Goal: Information Seeking & Learning: Learn about a topic

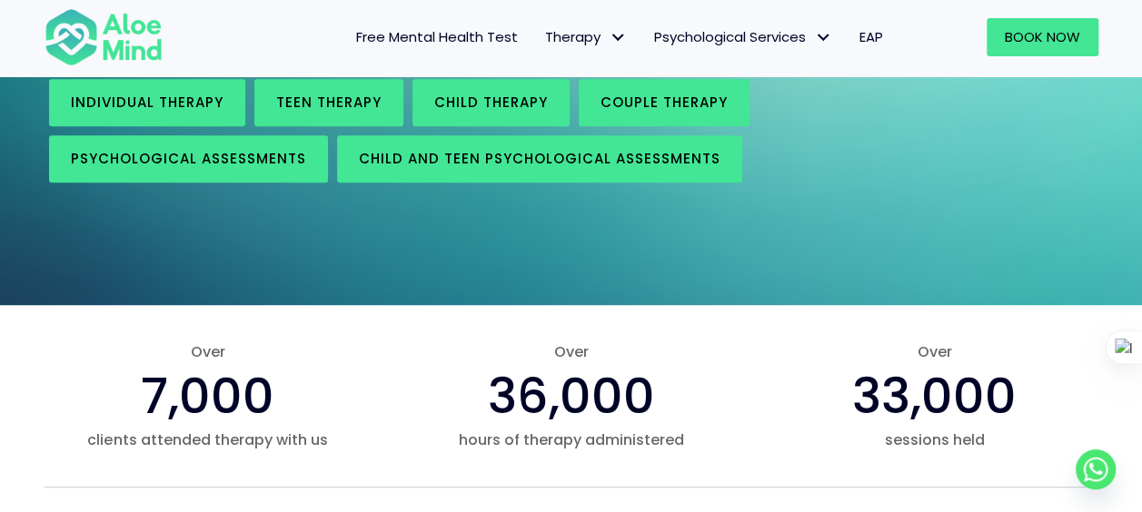
scroll to position [362, 0]
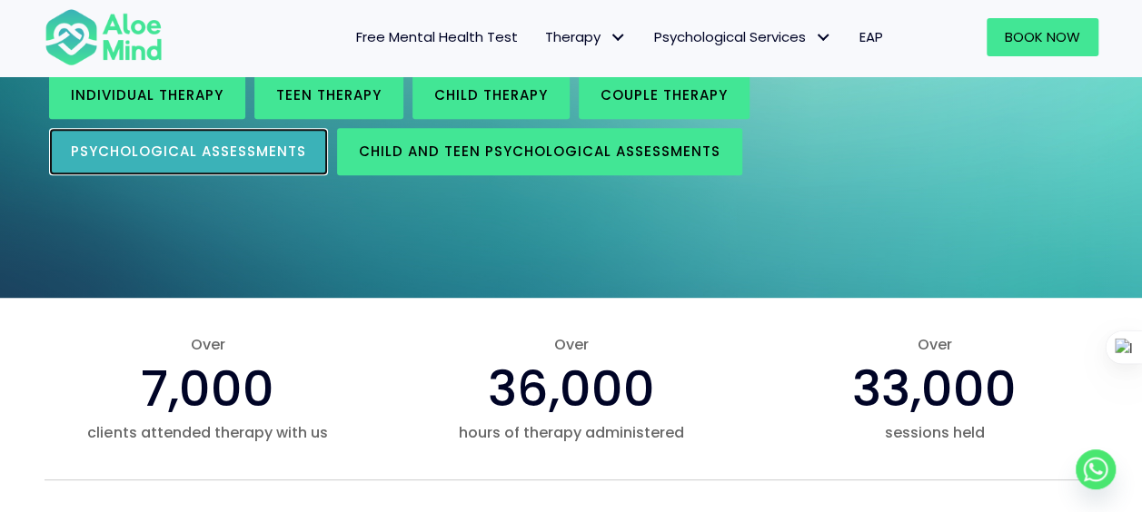
click at [265, 149] on span "Psychological assessments" at bounding box center [188, 151] width 235 height 19
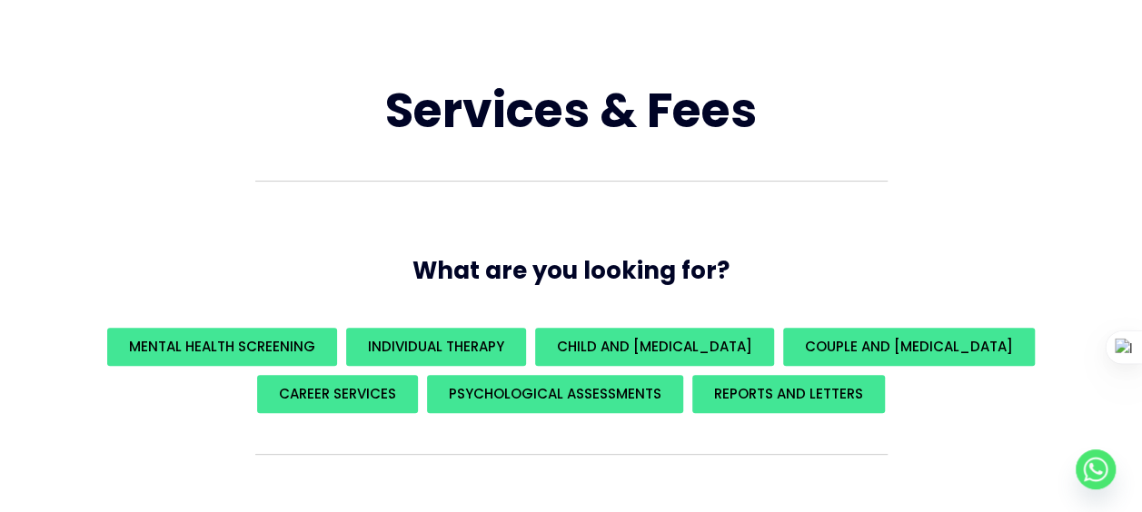
scroll to position [139, 0]
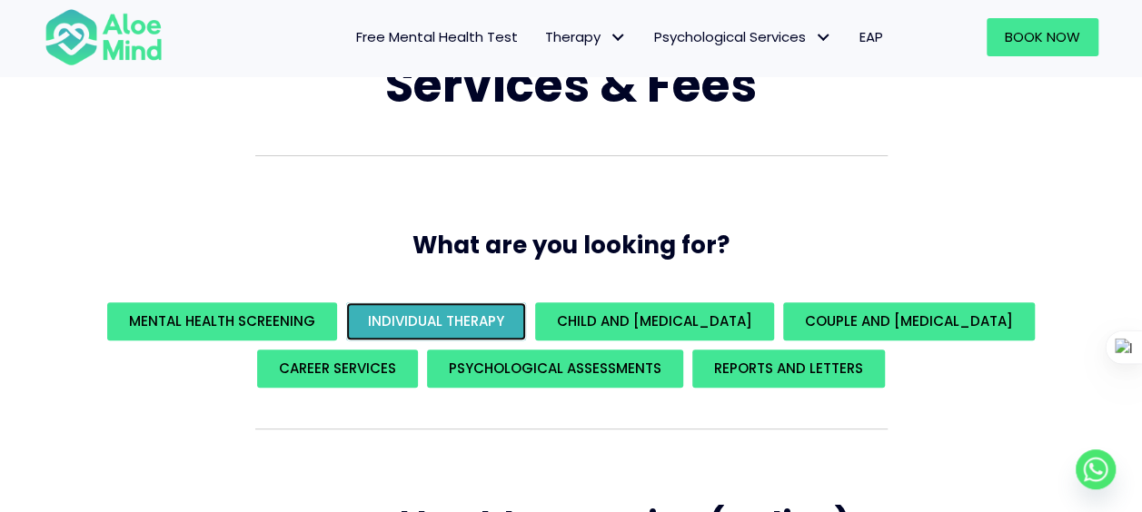
click at [497, 312] on span "Individual Therapy" at bounding box center [436, 321] width 136 height 19
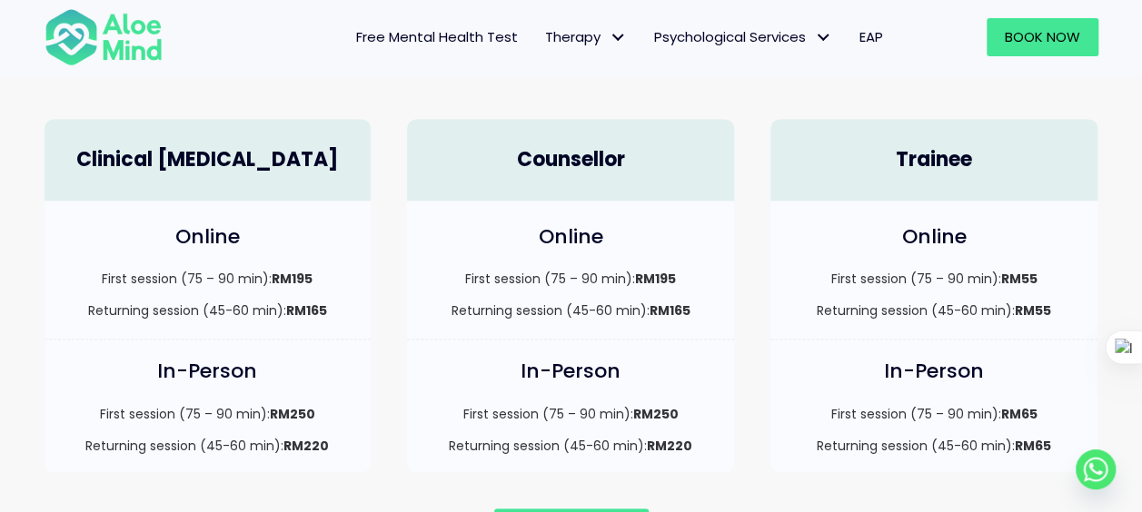
scroll to position [1053, 0]
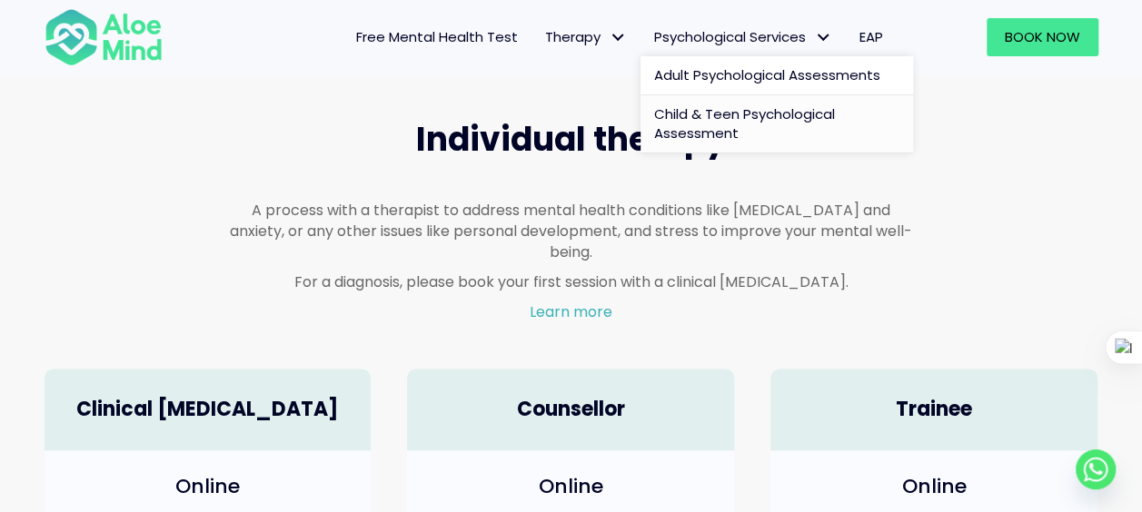
click at [730, 119] on span "Child & Teen Psychological Assessment" at bounding box center [744, 123] width 181 height 39
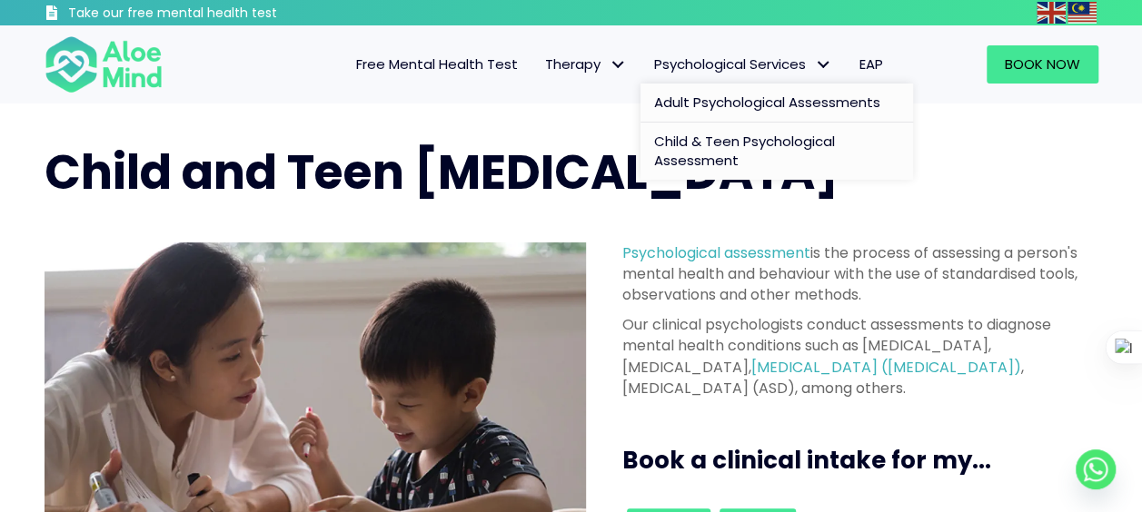
click at [773, 100] on span "Adult Psychological Assessments" at bounding box center [767, 102] width 226 height 19
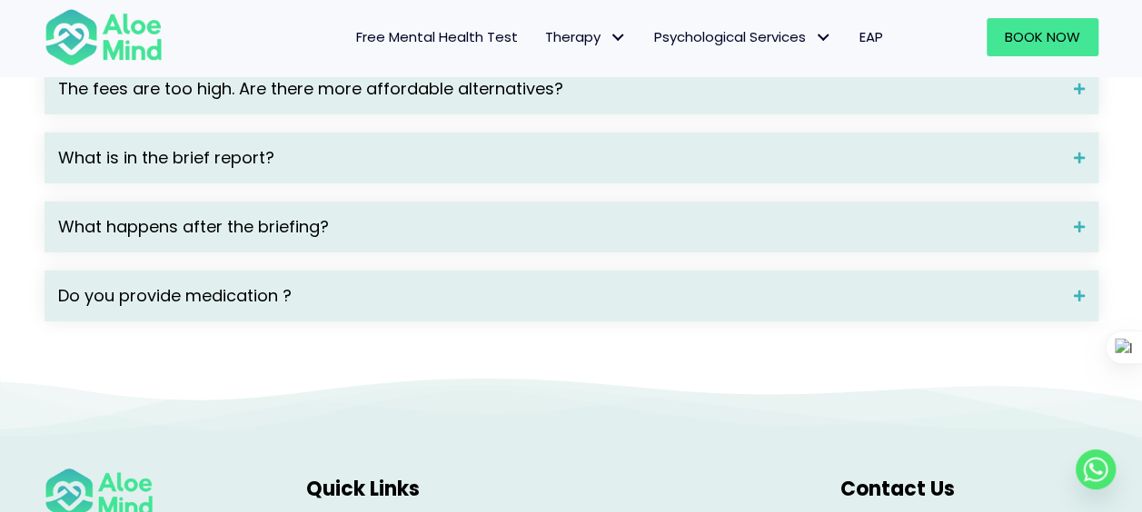
scroll to position [2757, 0]
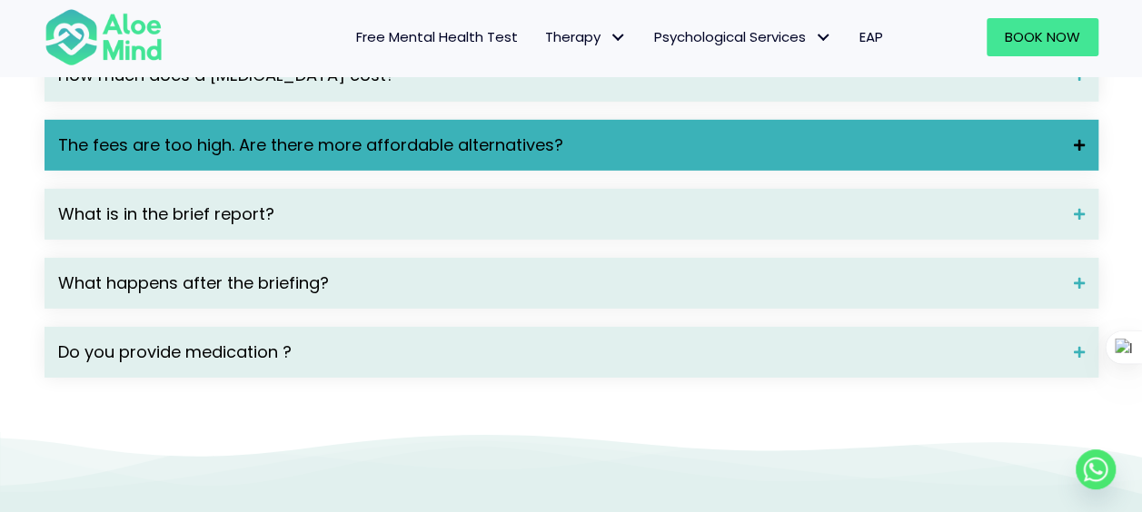
click at [1032, 157] on span "The fees are too high. Are there more affordable alternatives?" at bounding box center [559, 146] width 1002 height 24
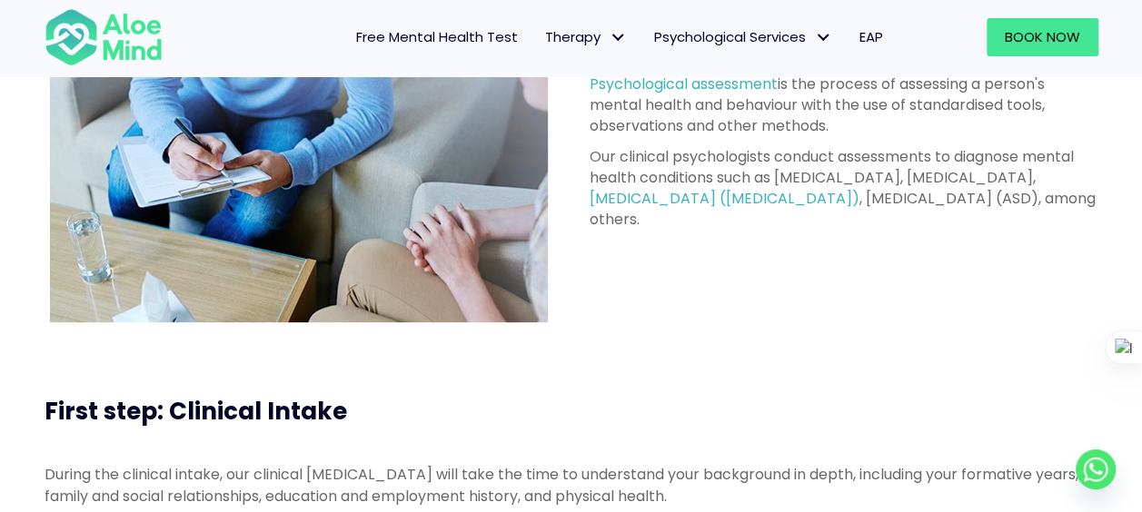
scroll to position [0, 0]
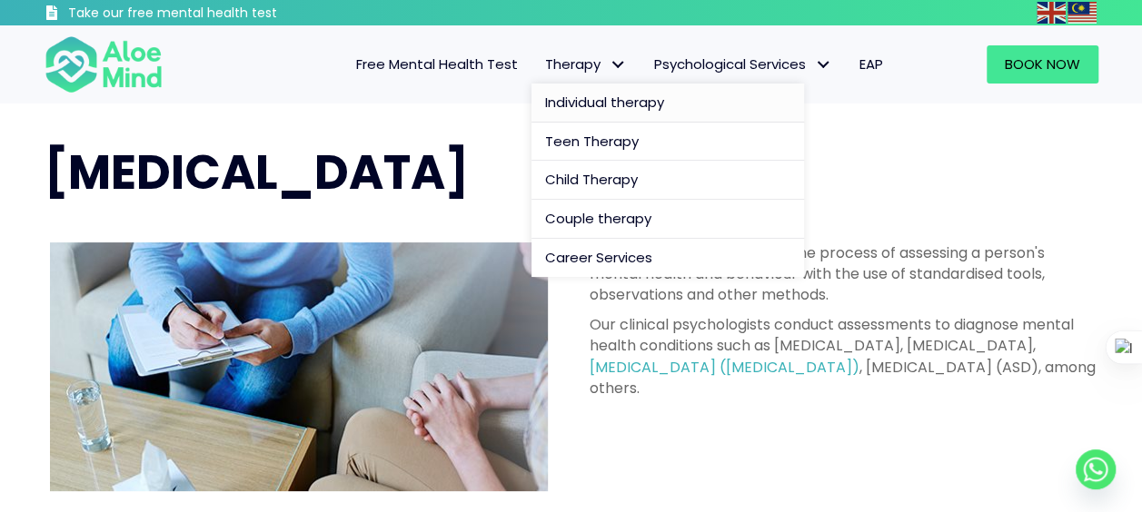
click at [607, 102] on span "Individual therapy" at bounding box center [604, 102] width 119 height 19
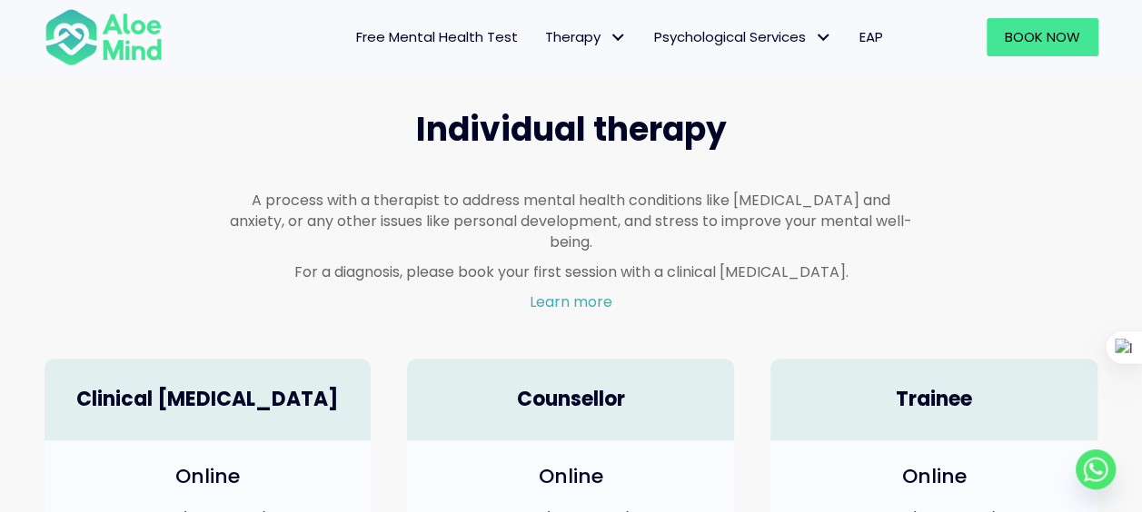
scroll to position [1060, 0]
